Goal: Check status

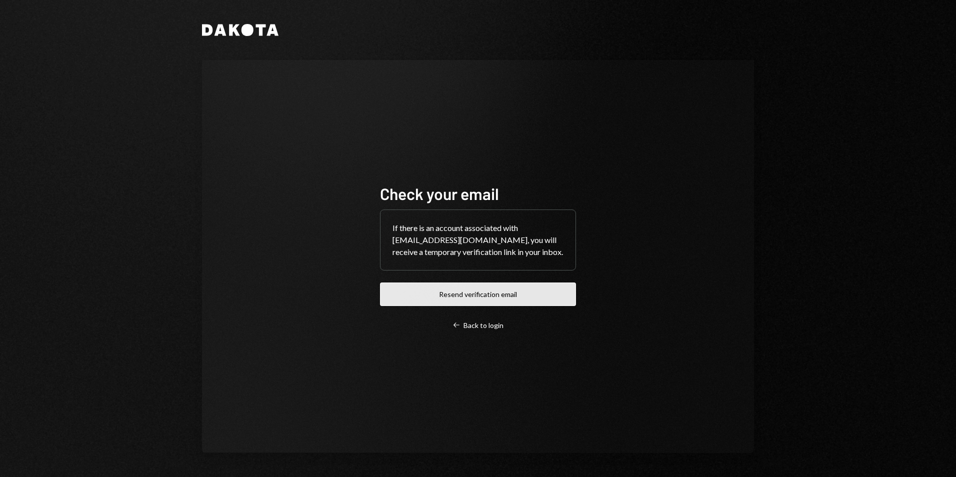
click at [468, 293] on button "Resend verification email" at bounding box center [478, 293] width 196 height 23
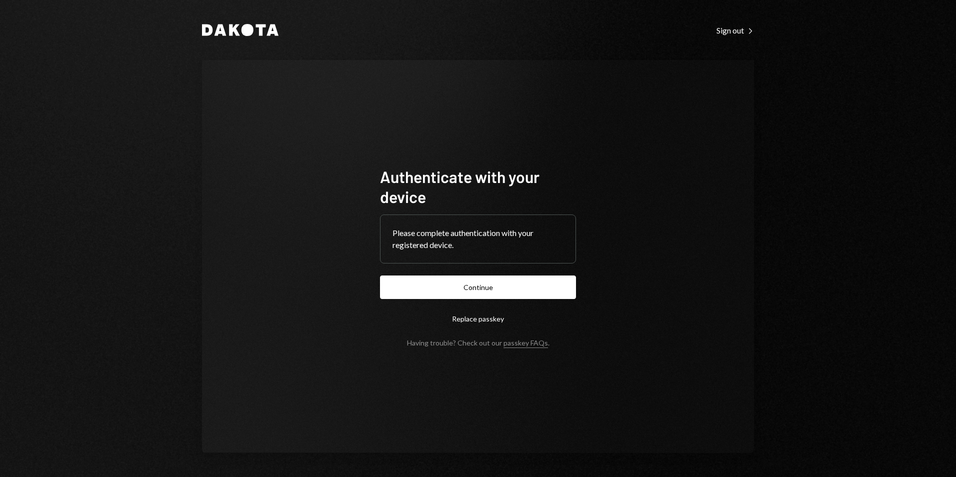
click at [477, 287] on button "Continue" at bounding box center [478, 286] width 196 height 23
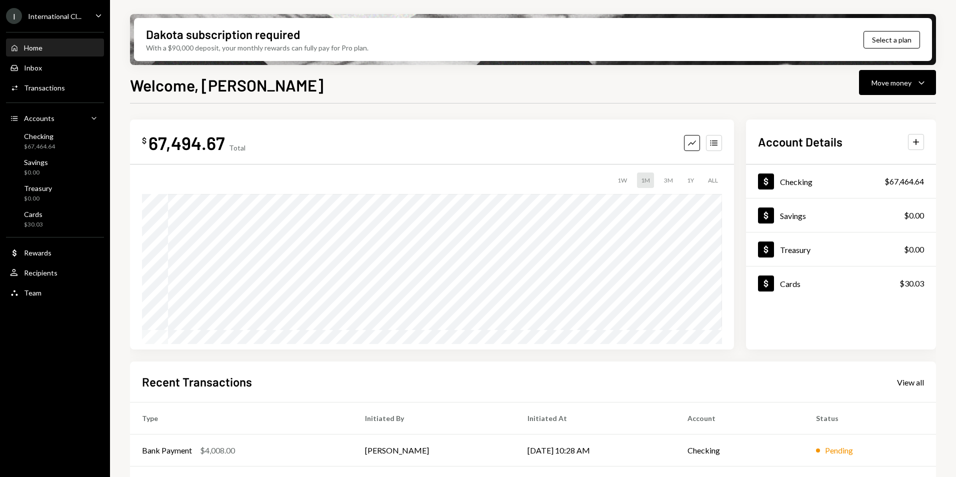
click at [227, 141] on div "$ 67,494.67 Total" at bounding box center [193, 142] width 103 height 22
drag, startPoint x: 224, startPoint y: 144, endPoint x: 152, endPoint y: 148, distance: 71.6
click at [152, 148] on div "67,494.67" at bounding box center [186, 142] width 76 height 22
copy div "67,494.67"
click at [868, 442] on td "Pending" at bounding box center [870, 450] width 132 height 32
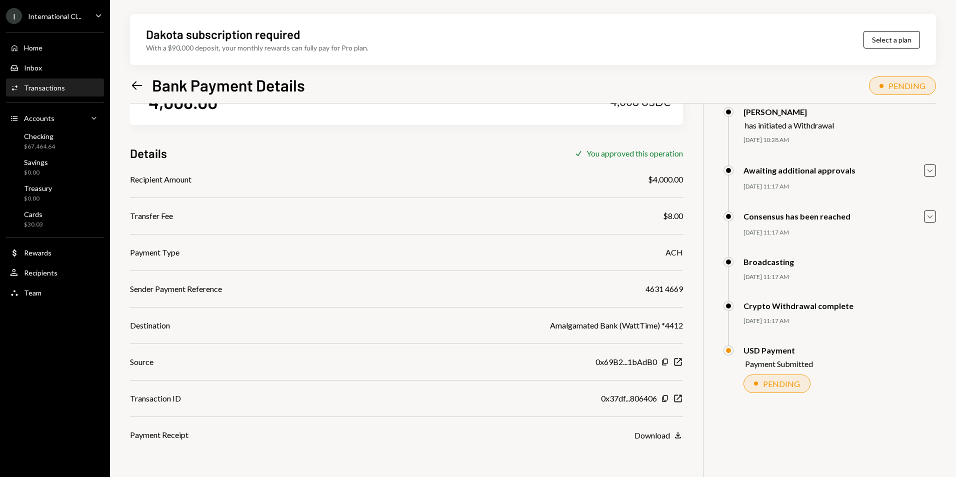
scroll to position [80, 0]
